Goal: Navigation & Orientation: Find specific page/section

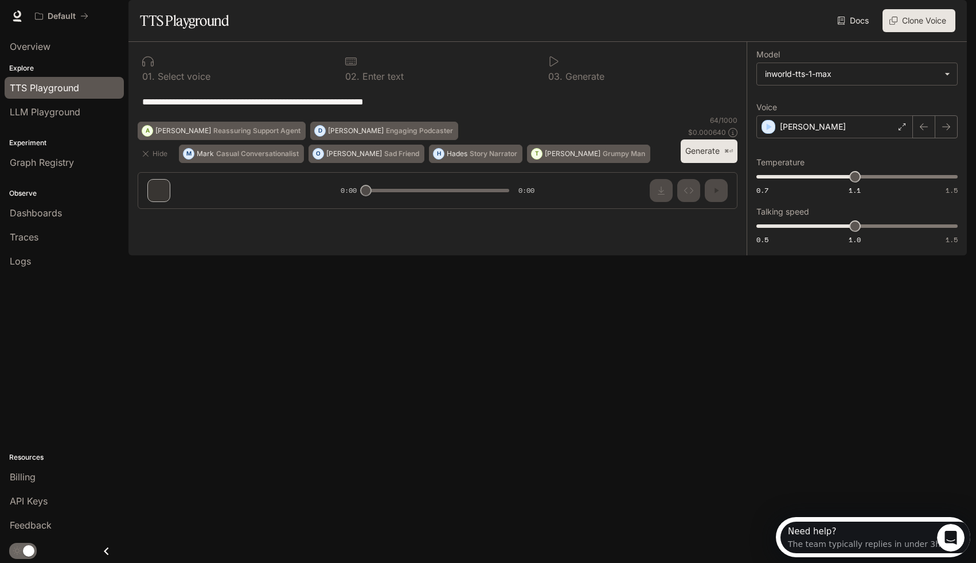
scroll to position [10, 0]
click at [36, 499] on span "API Keys" at bounding box center [29, 501] width 38 height 14
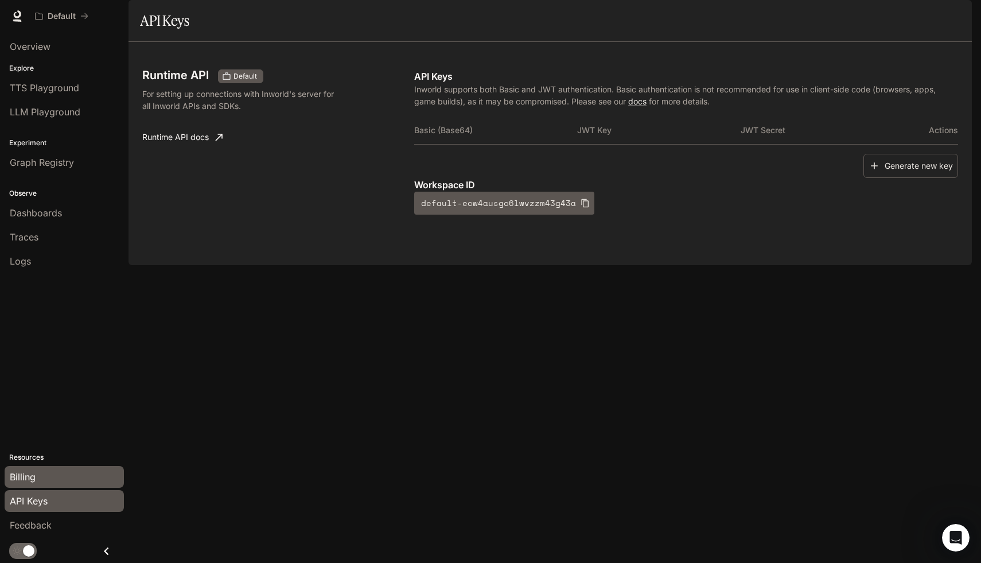
click at [76, 474] on div "Billing" at bounding box center [64, 477] width 109 height 14
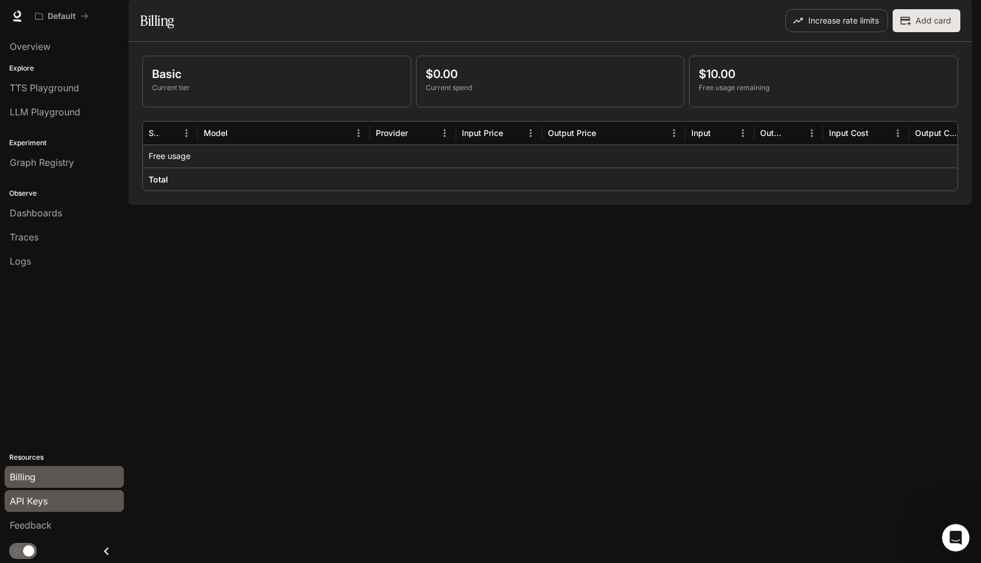
click at [64, 499] on div "API Keys" at bounding box center [64, 501] width 109 height 14
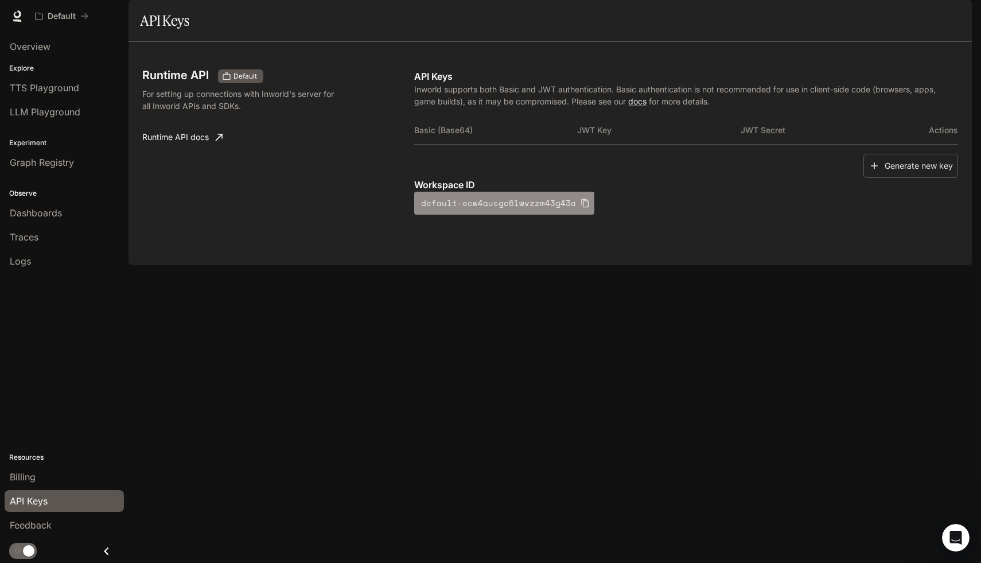
click at [515, 215] on button "default-ecw4ausgc6lwvzzm43g43a" at bounding box center [504, 203] width 180 height 23
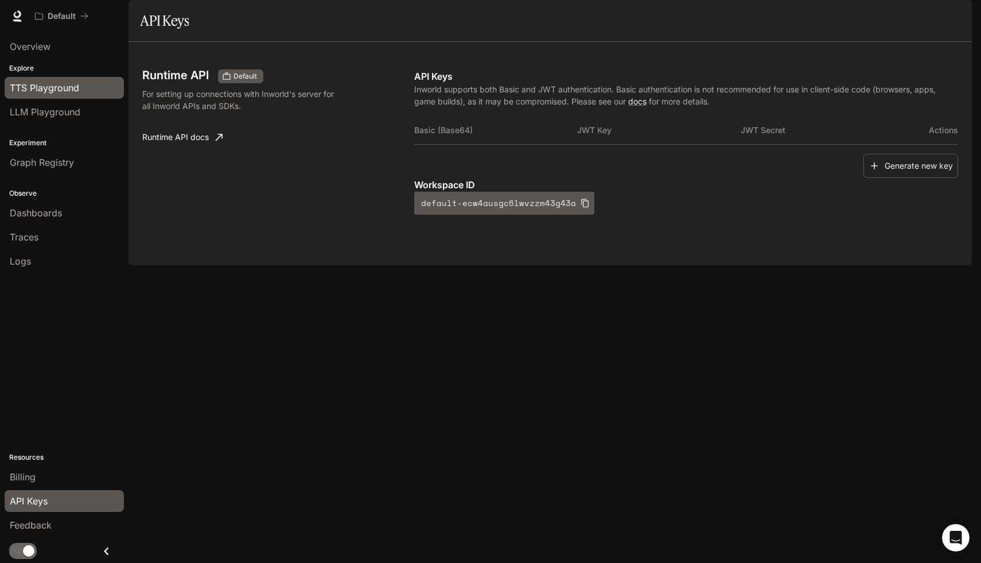
click at [67, 92] on span "TTS Playground" at bounding box center [44, 88] width 69 height 14
